Goal: Entertainment & Leisure: Consume media (video, audio)

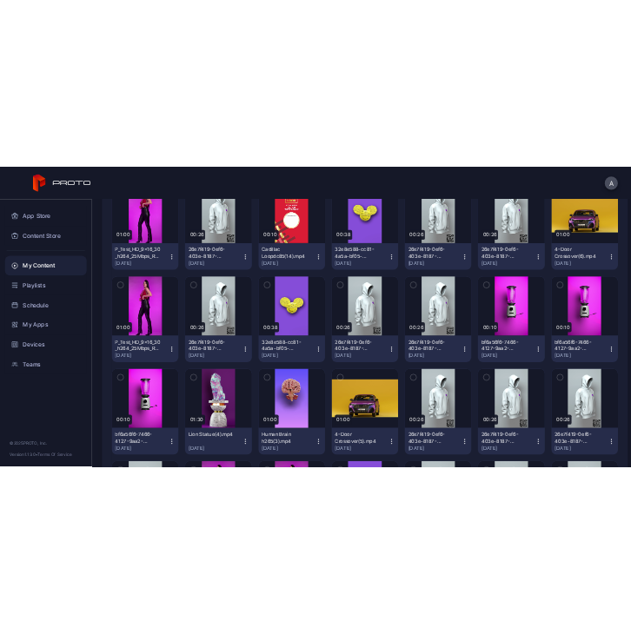
scroll to position [261, 0]
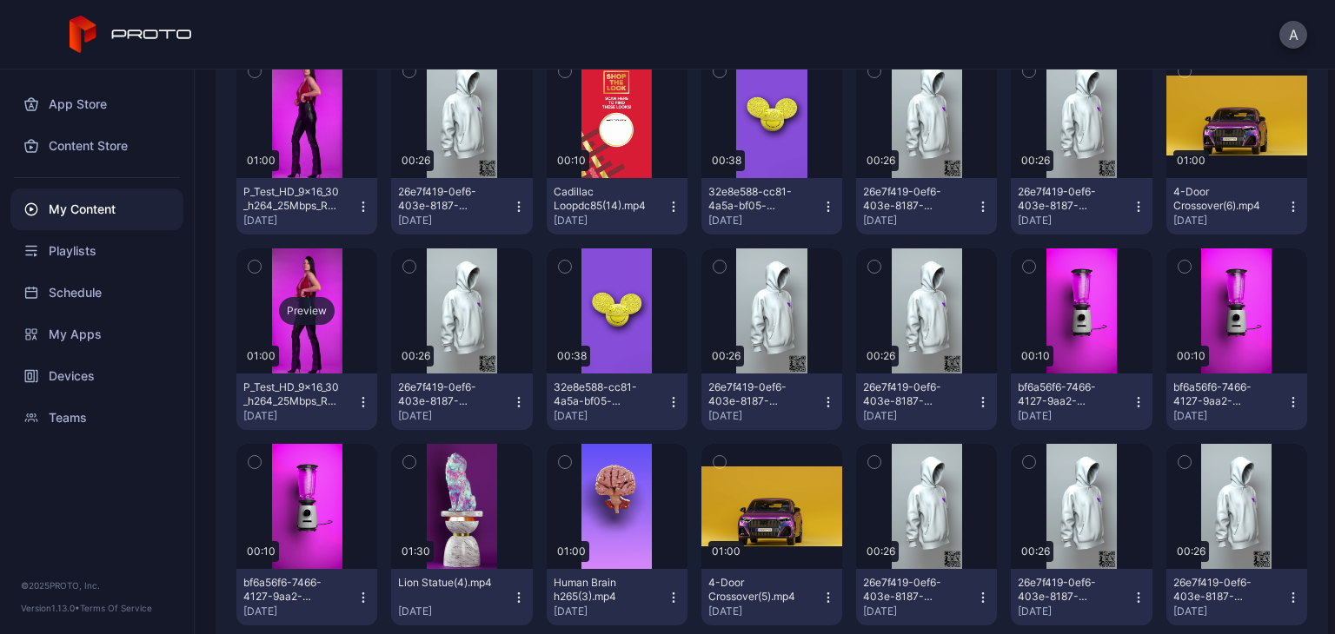
click at [313, 340] on div "Preview" at bounding box center [306, 311] width 141 height 125
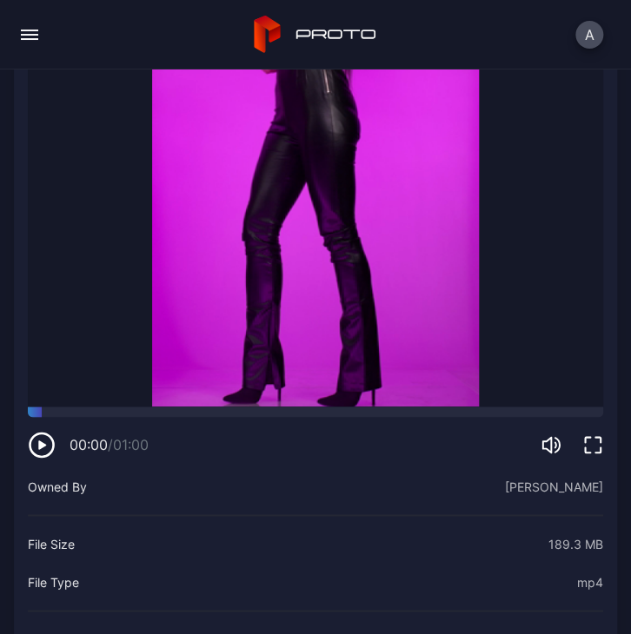
scroll to position [435, 0]
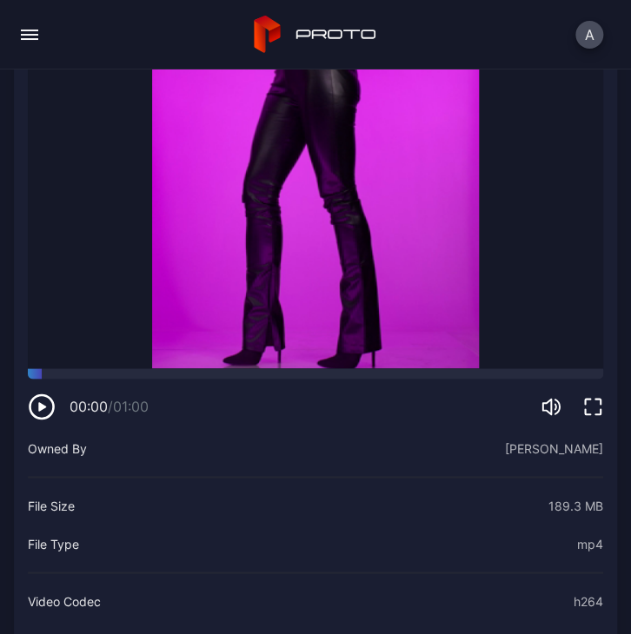
click at [38, 402] on icon "button" at bounding box center [42, 406] width 8 height 9
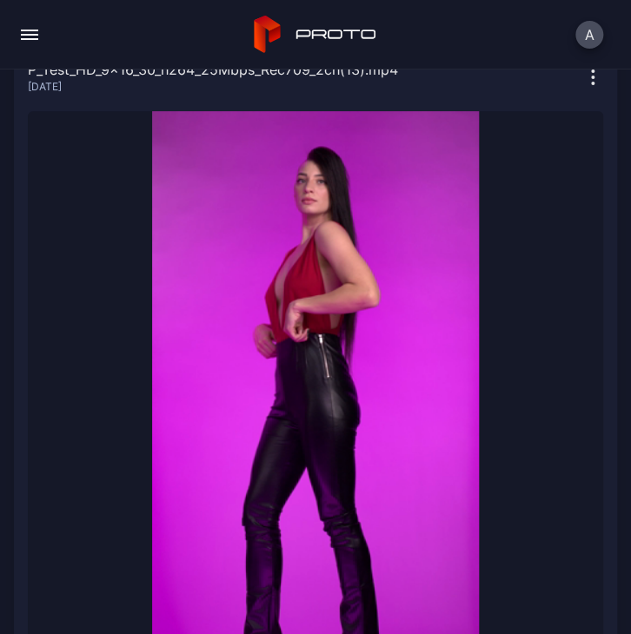
scroll to position [87, 0]
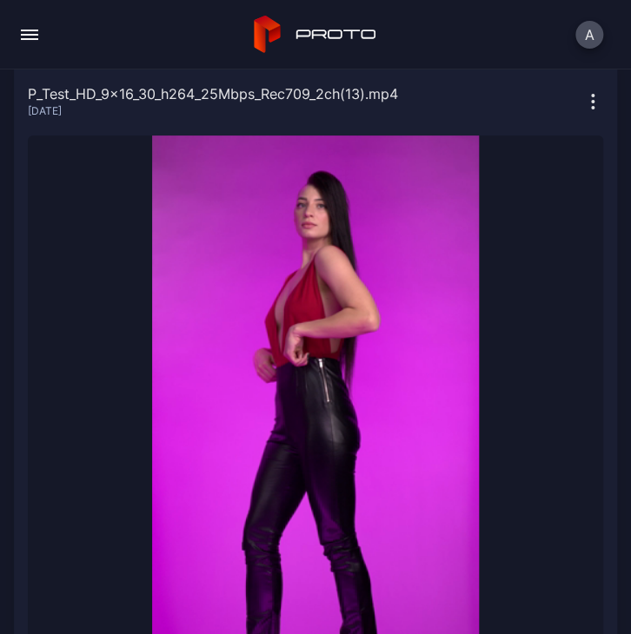
click at [289, 316] on video "Sorry, your browser doesn‘t support embedded videos" at bounding box center [315, 426] width 575 height 581
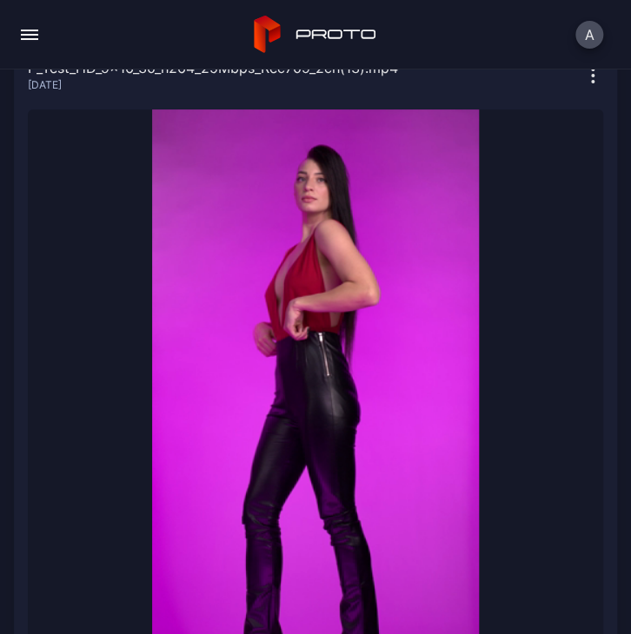
scroll to position [435, 0]
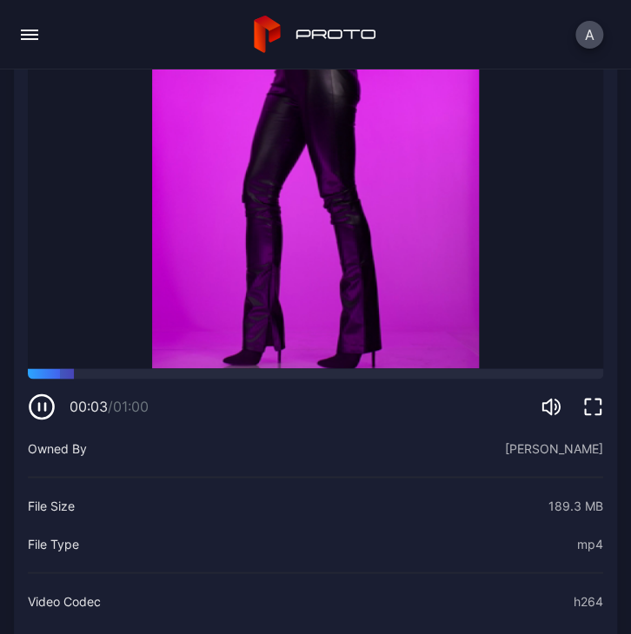
click at [42, 375] on div "00:03 / 01:00" at bounding box center [315, 394] width 575 height 52
click at [42, 393] on icon "button" at bounding box center [42, 407] width 28 height 28
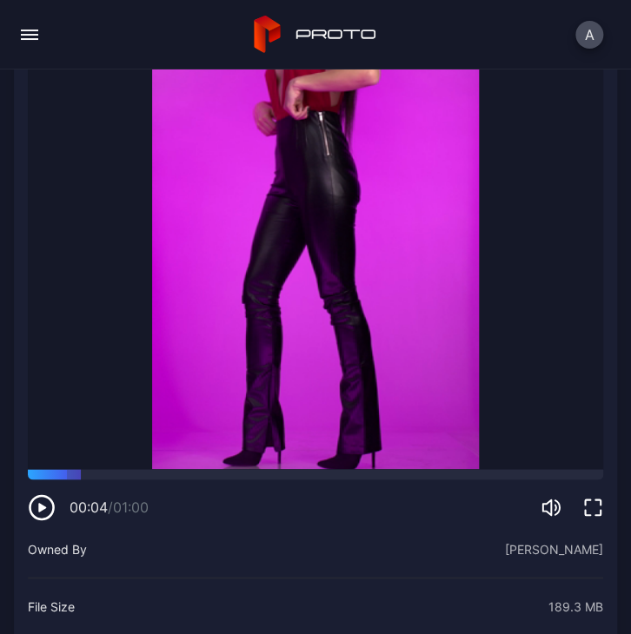
scroll to position [0, 0]
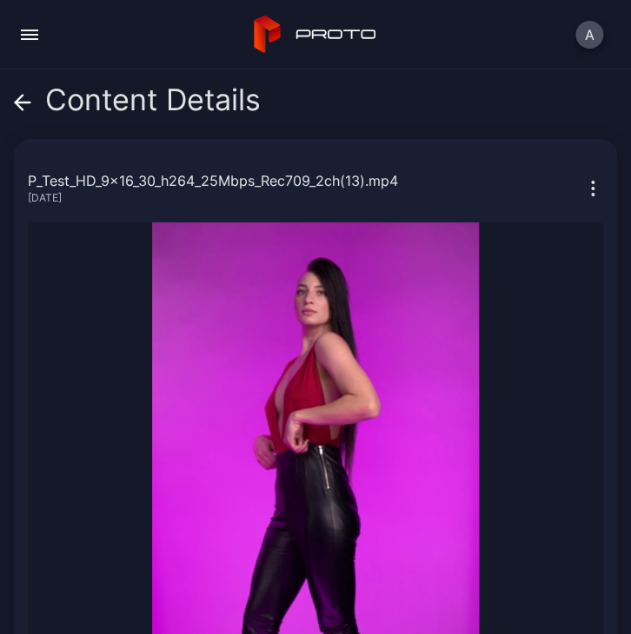
click at [22, 88] on span at bounding box center [22, 99] width 17 height 33
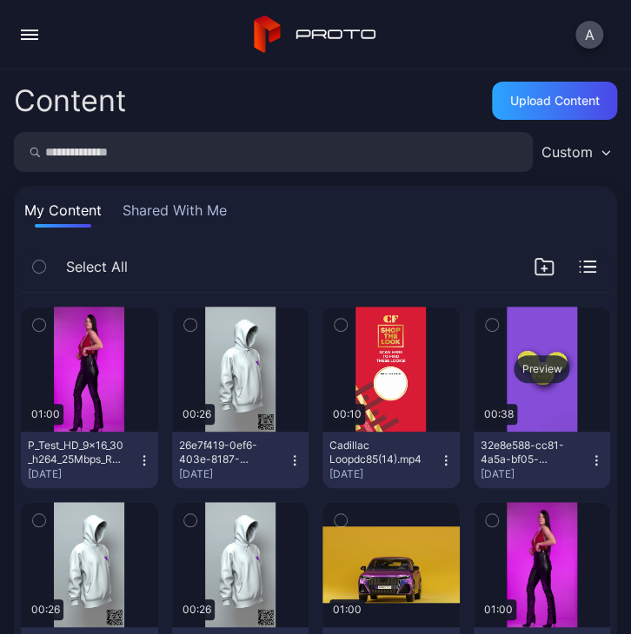
click at [514, 394] on div "Preview" at bounding box center [542, 369] width 137 height 125
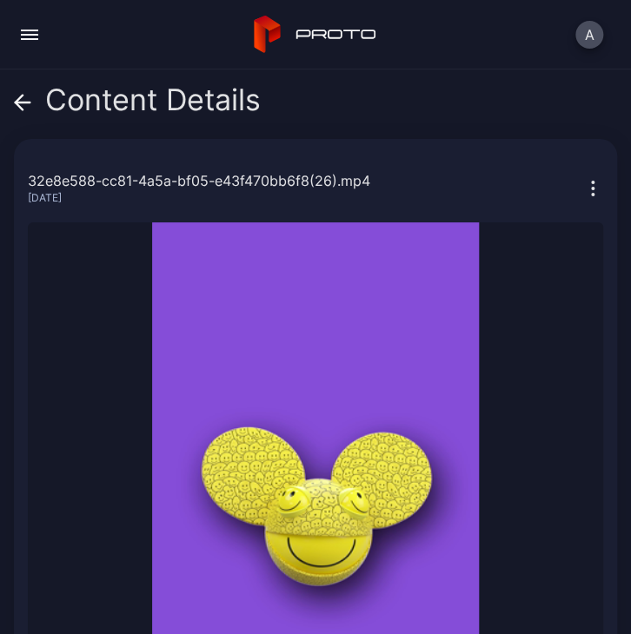
click at [19, 109] on icon at bounding box center [22, 102] width 17 height 17
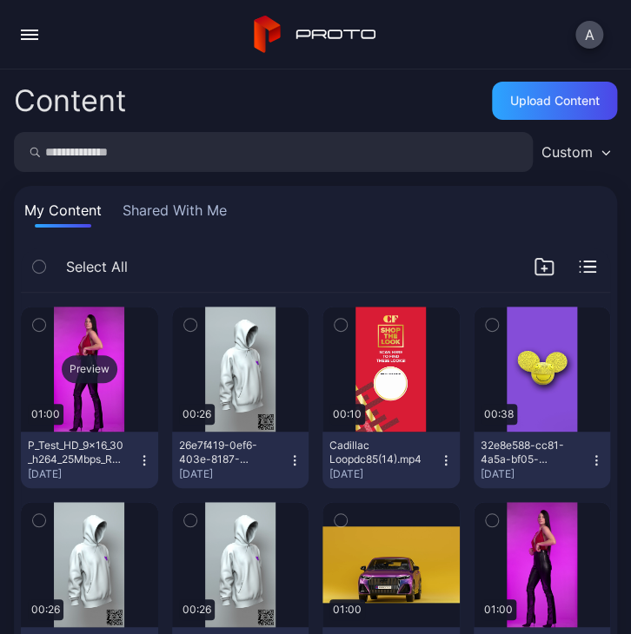
click at [107, 392] on div "Preview" at bounding box center [89, 369] width 137 height 125
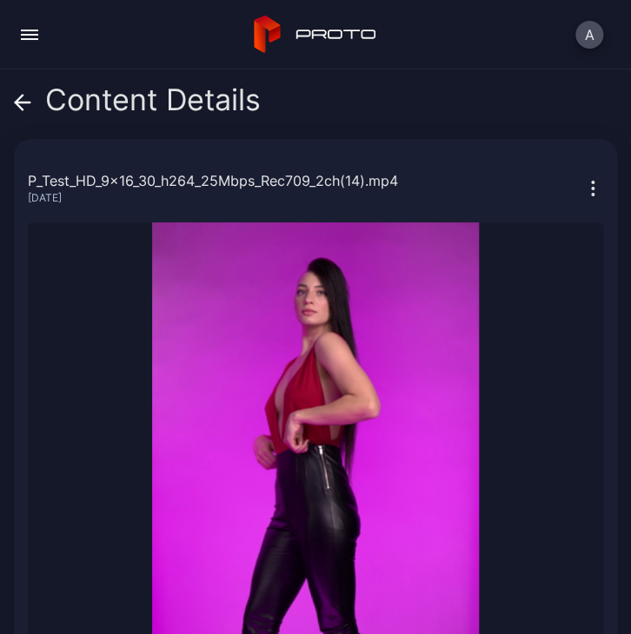
click at [25, 109] on icon at bounding box center [22, 102] width 17 height 17
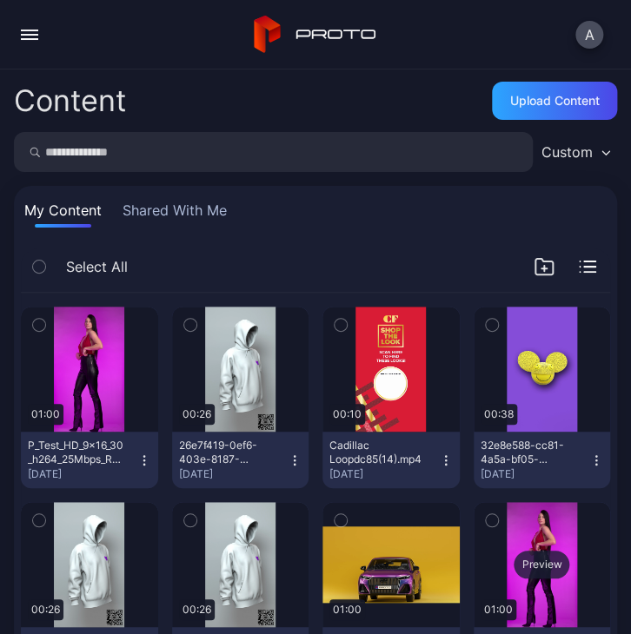
click at [514, 561] on div "Preview" at bounding box center [542, 565] width 56 height 28
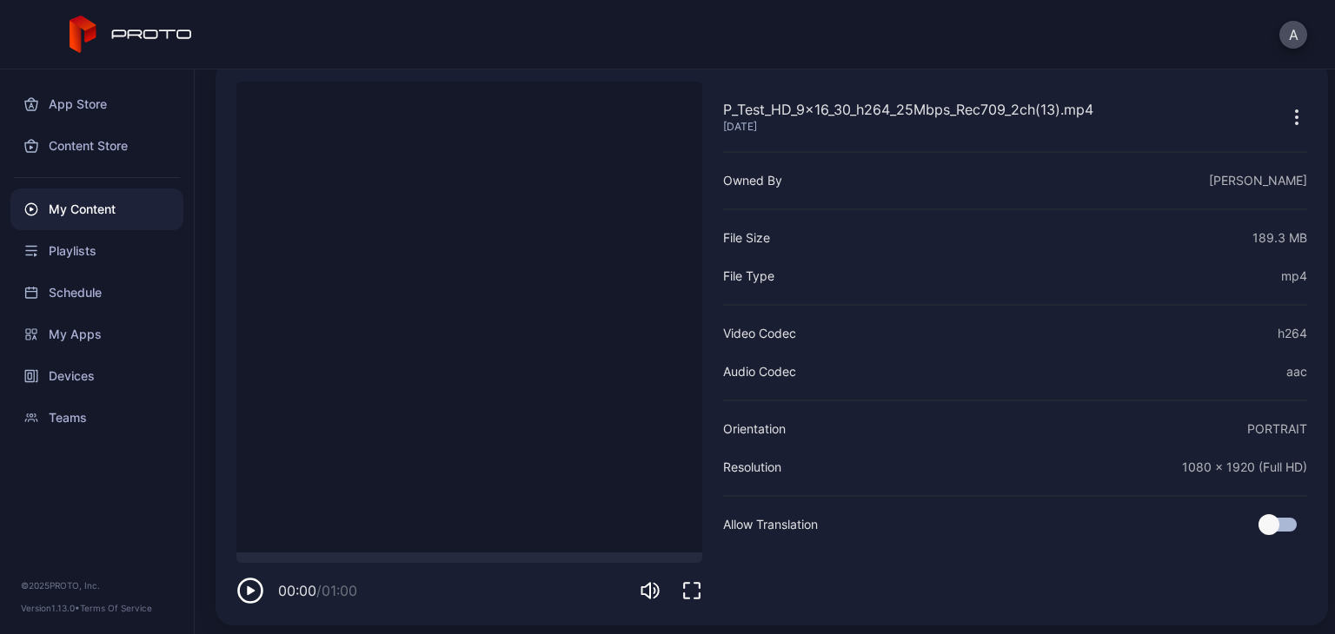
scroll to position [83, 0]
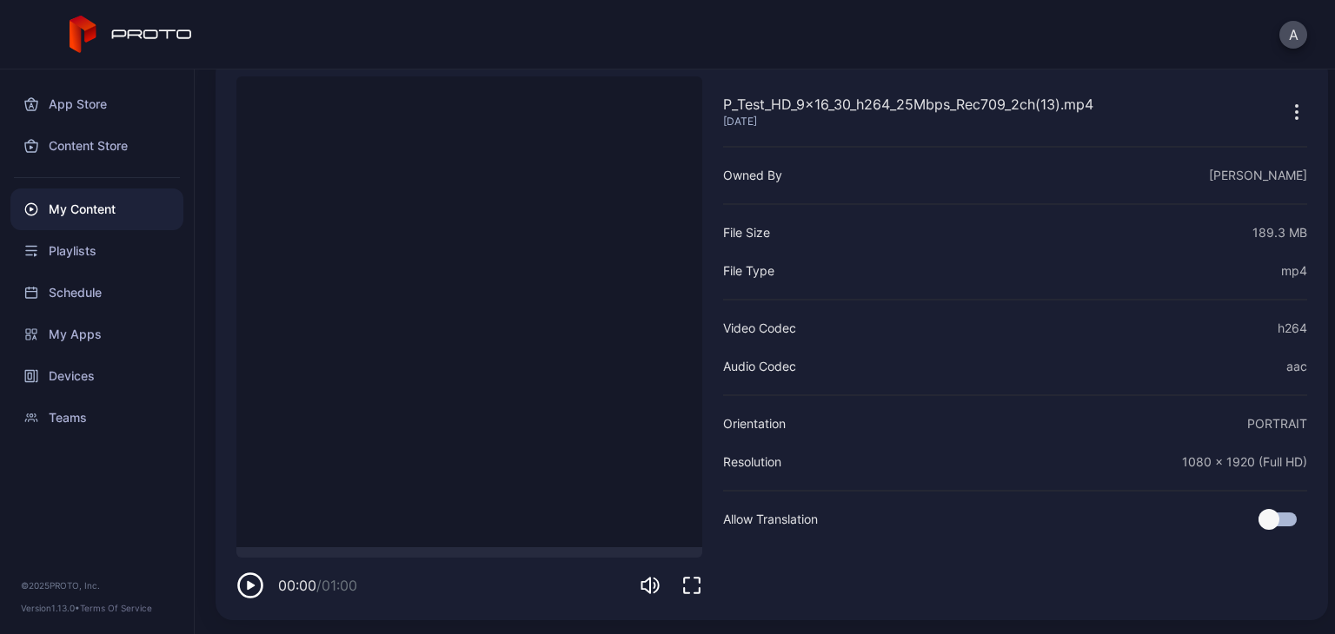
click at [236, 601] on div "P_Test_HD_9x16_30_h264_25Mbps_Rec709_2ch(13).mp4 Aug 18, 2025 Sorry, your brows…" at bounding box center [772, 338] width 1112 height 565
click at [251, 588] on icon "button" at bounding box center [250, 586] width 28 height 28
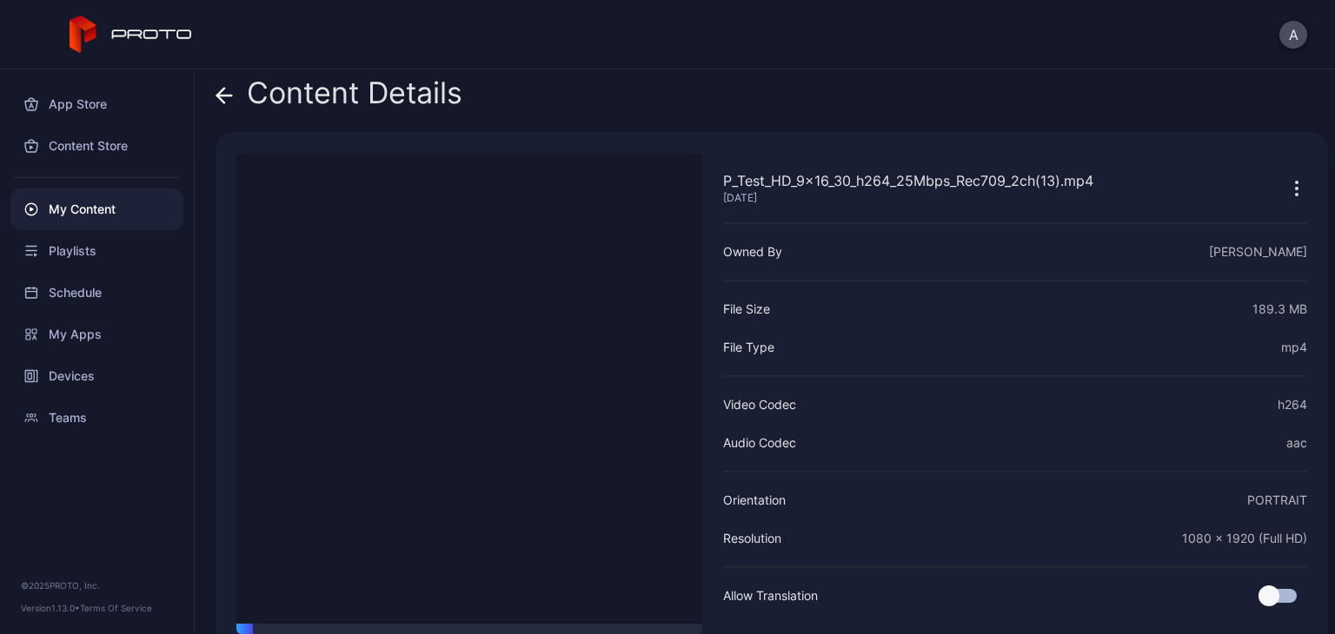
scroll to position [0, 0]
